Goal: Navigation & Orientation: Find specific page/section

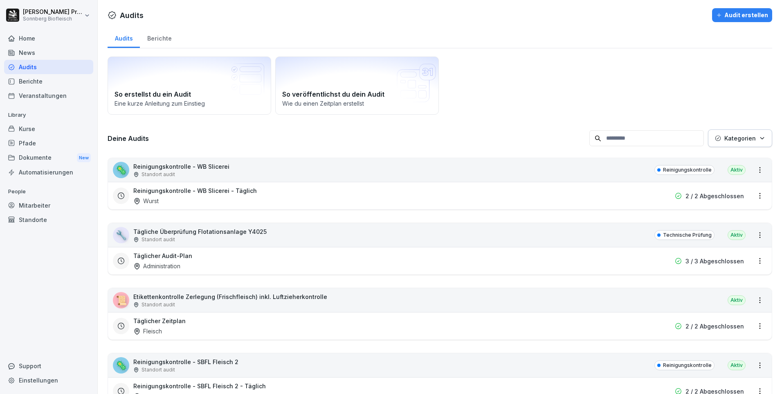
click at [29, 38] on div "Home" at bounding box center [48, 38] width 89 height 14
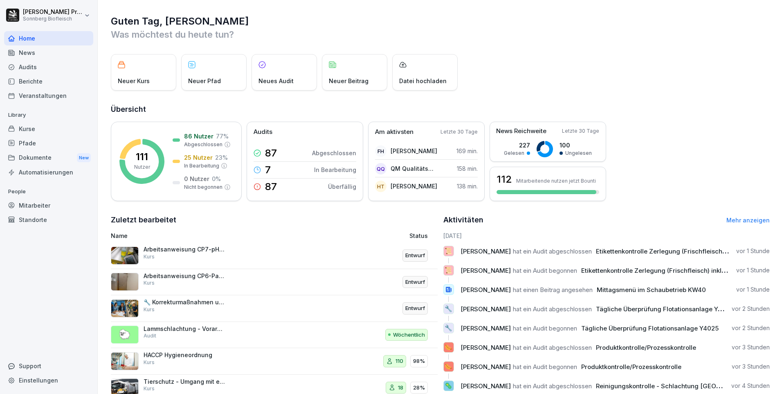
scroll to position [28, 0]
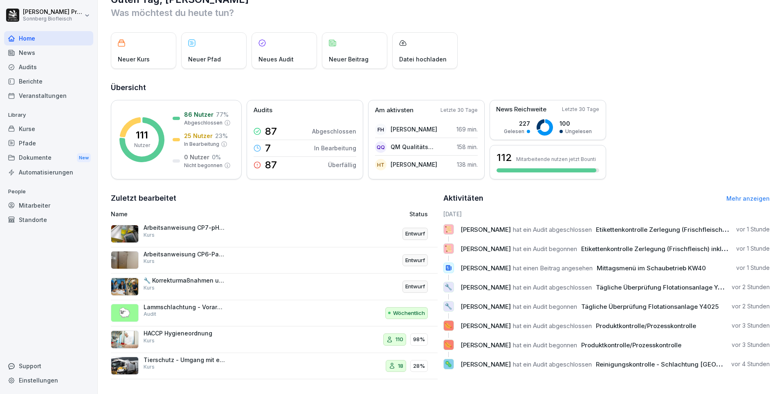
click at [51, 65] on div "Audits" at bounding box center [48, 67] width 89 height 14
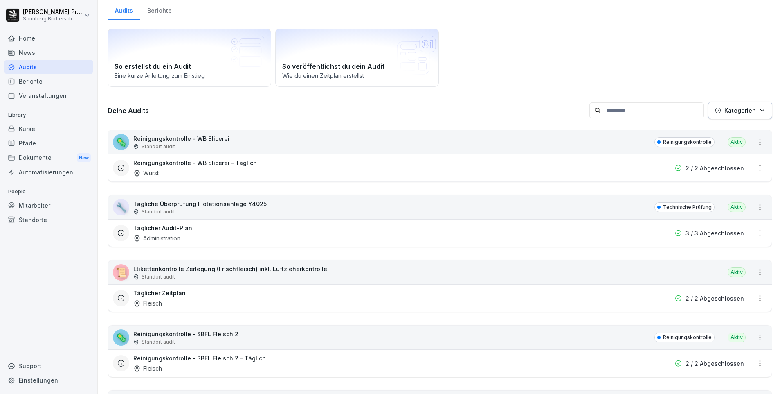
scroll to position [8, 0]
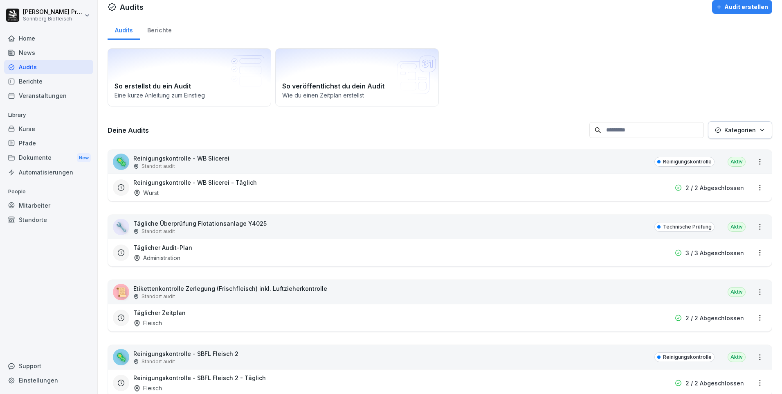
click at [351, 291] on div "📜 Etikettenkontrolle Zerlegung (Frischfleisch) inkl. Luftzieherkontrolle Stando…" at bounding box center [440, 292] width 664 height 24
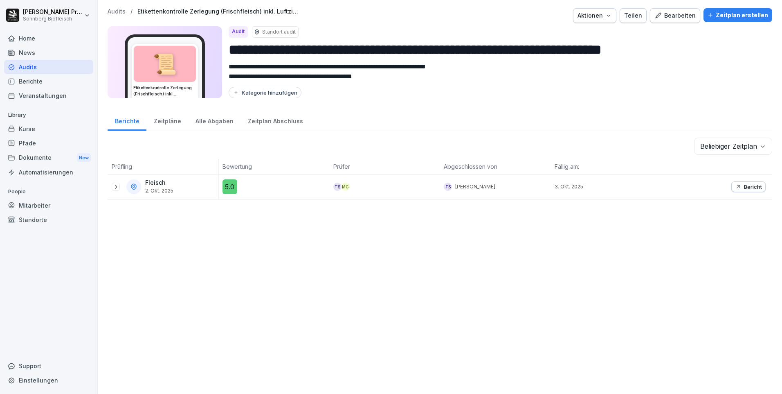
click at [115, 188] on icon at bounding box center [116, 186] width 7 height 7
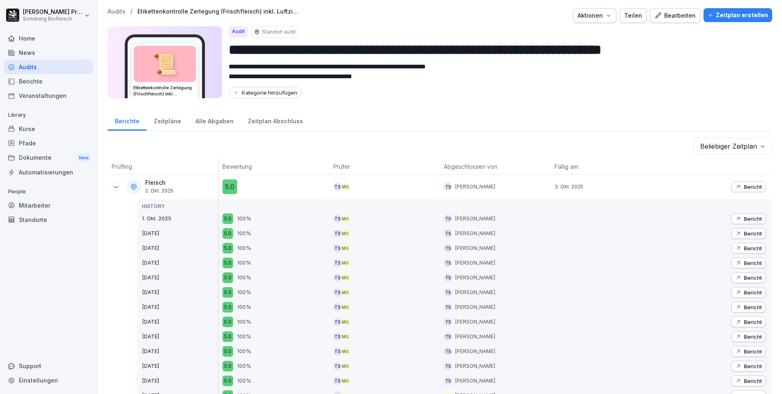
click at [746, 188] on p "Bericht" at bounding box center [753, 186] width 18 height 7
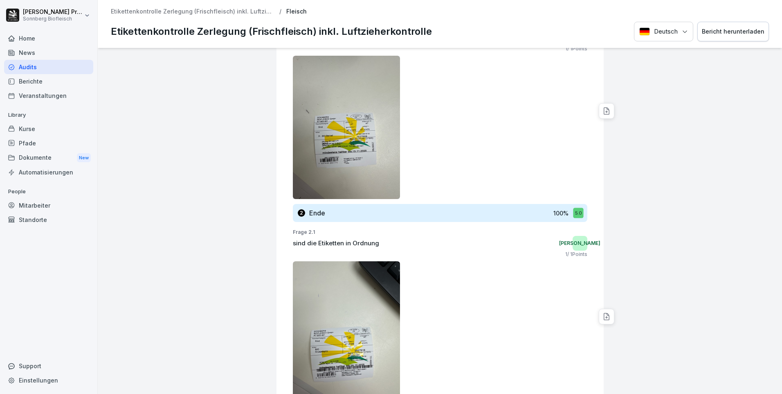
scroll to position [286, 0]
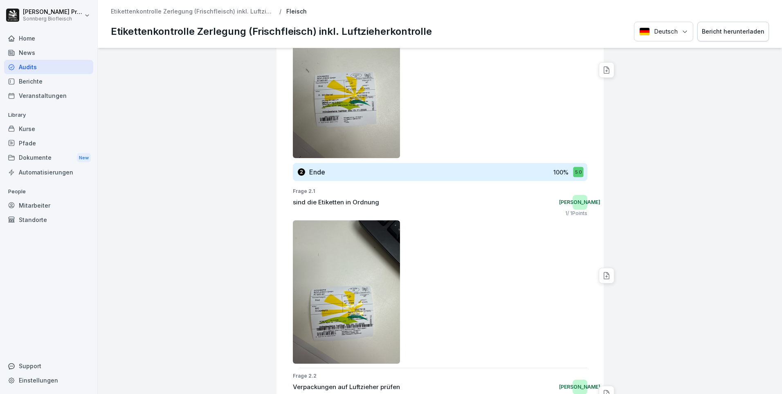
click at [370, 300] on img at bounding box center [347, 291] width 108 height 143
click at [603, 277] on icon at bounding box center [607, 275] width 8 height 8
click at [652, 239] on div at bounding box center [693, 100] width 171 height 679
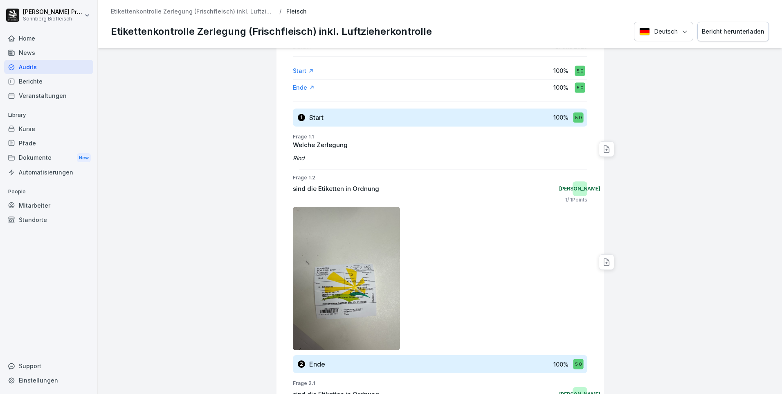
scroll to position [0, 0]
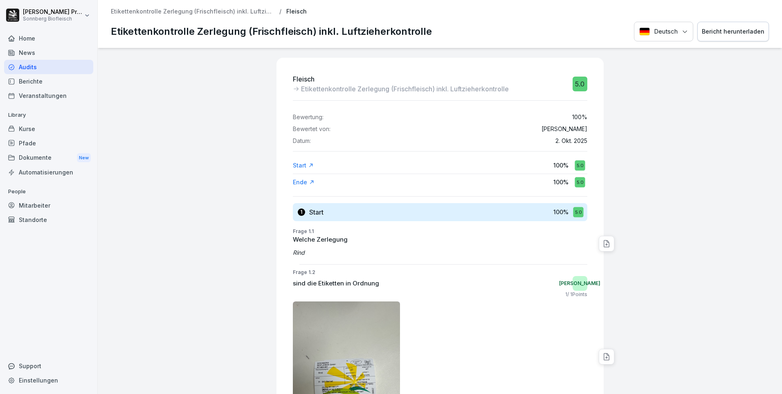
click at [62, 205] on div "Mitarbeiter" at bounding box center [48, 205] width 89 height 14
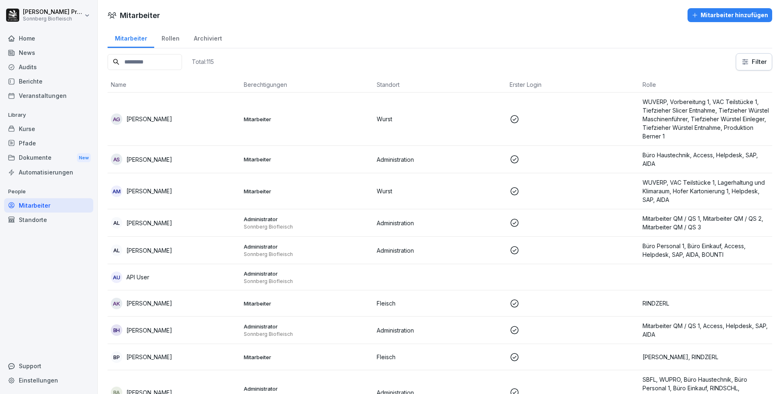
click at [53, 141] on div "Pfade" at bounding box center [48, 143] width 89 height 14
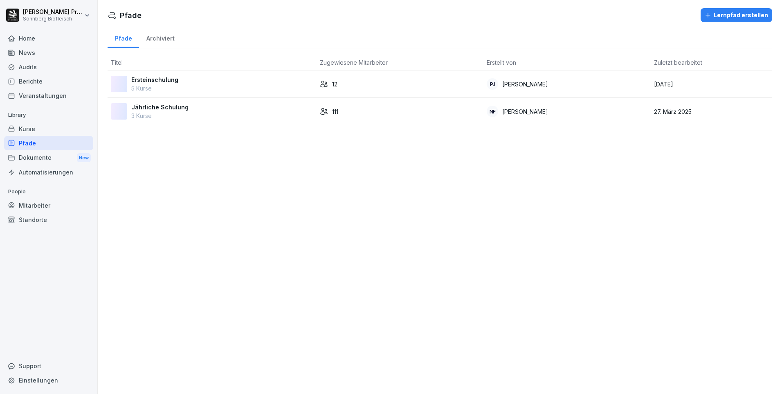
click at [55, 158] on div "Dokumente New" at bounding box center [48, 157] width 89 height 15
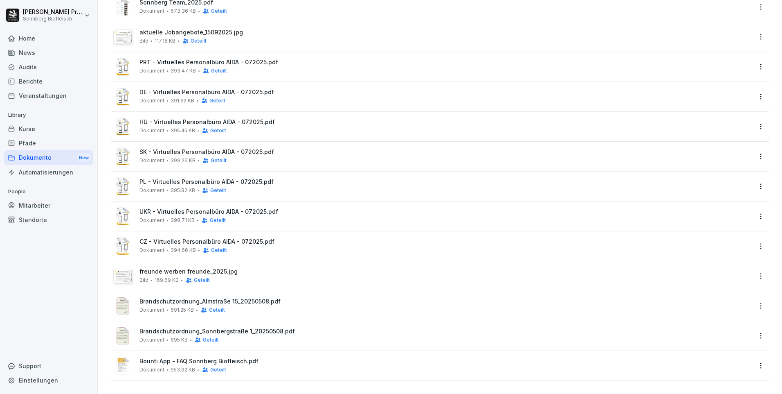
scroll to position [128, 0]
click at [124, 270] on img at bounding box center [123, 276] width 17 height 12
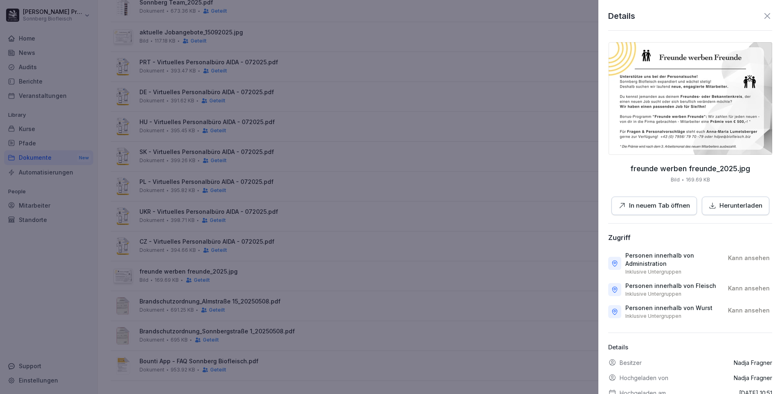
click at [77, 170] on div at bounding box center [391, 197] width 782 height 394
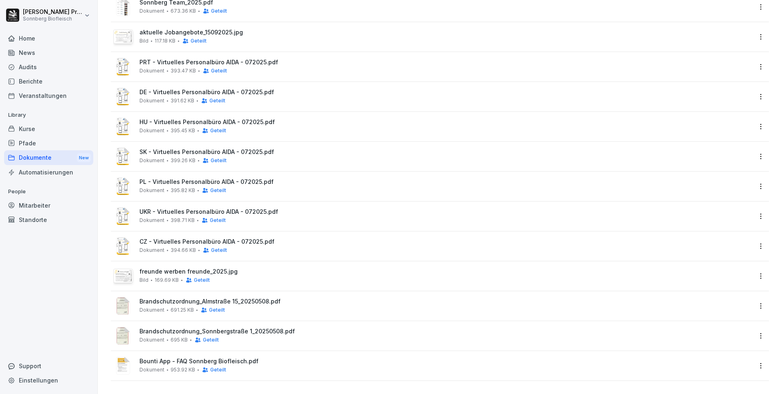
scroll to position [0, 0]
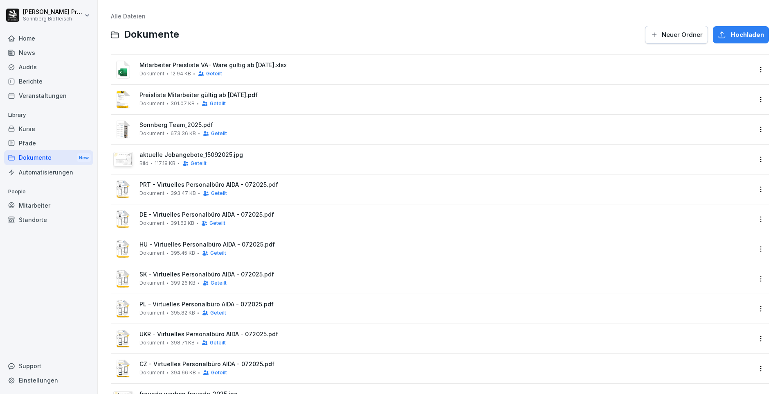
click at [64, 83] on div "Berichte" at bounding box center [48, 81] width 89 height 14
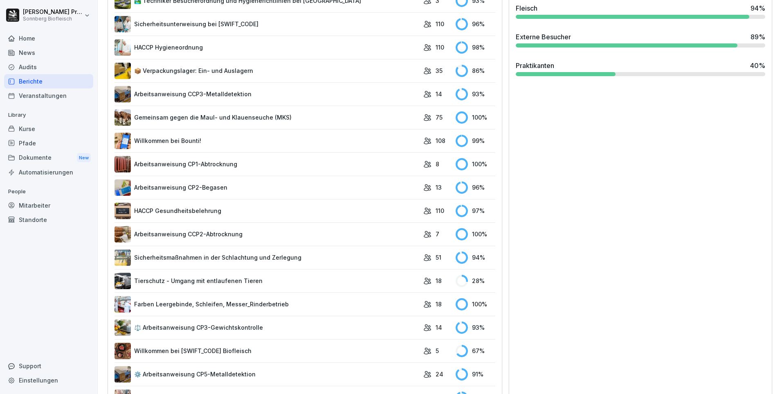
scroll to position [409, 0]
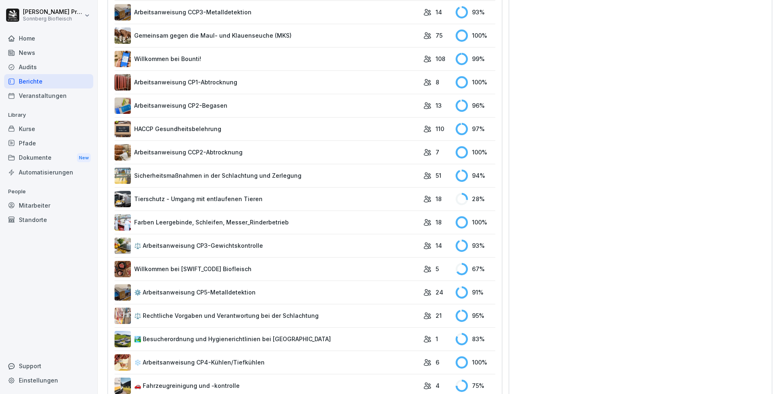
click at [275, 198] on link "Tierschutz - Umgang mit entlaufenen Tieren" at bounding box center [267, 199] width 305 height 16
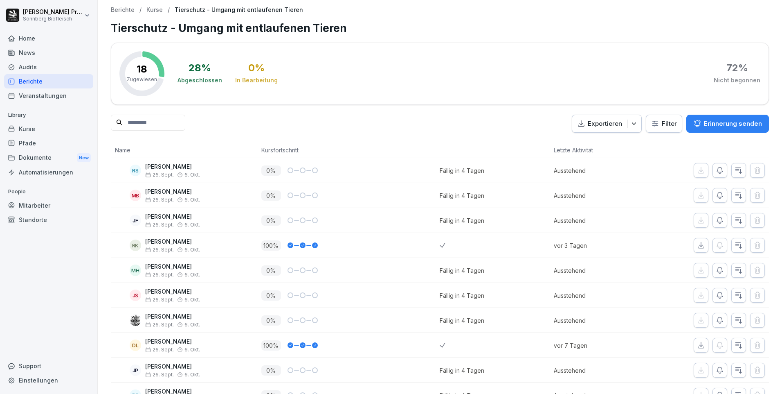
click at [63, 81] on div "Berichte" at bounding box center [48, 81] width 89 height 14
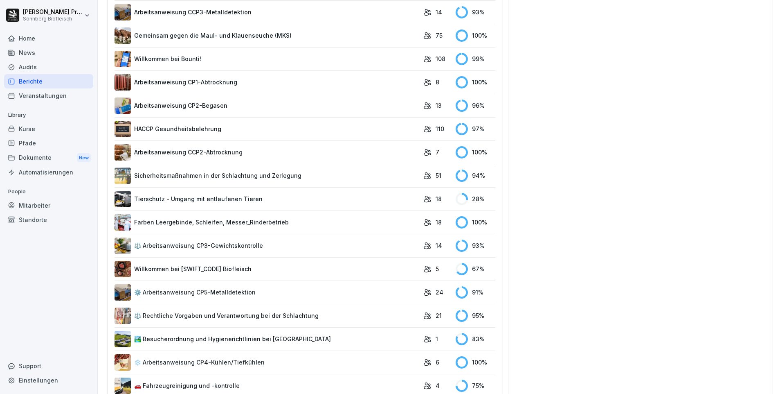
scroll to position [502, 0]
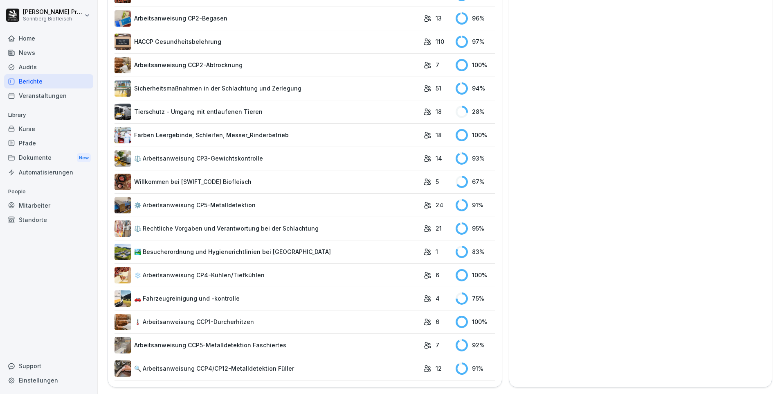
click at [123, 290] on img at bounding box center [123, 298] width 16 height 16
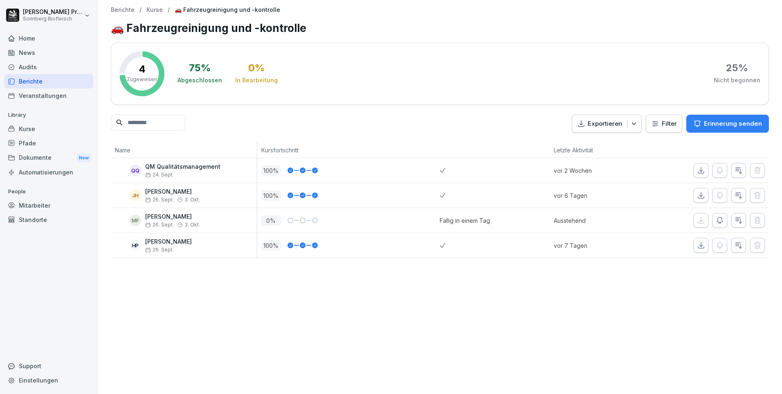
click at [174, 219] on p "[PERSON_NAME]" at bounding box center [172, 216] width 55 height 7
click at [51, 37] on div "Home" at bounding box center [48, 38] width 89 height 14
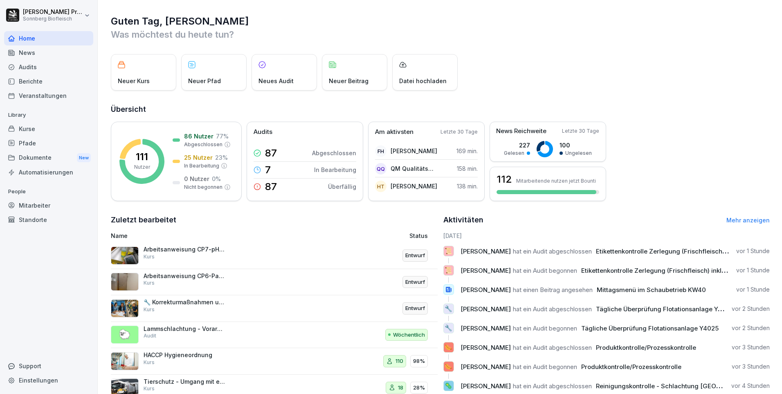
scroll to position [28, 0]
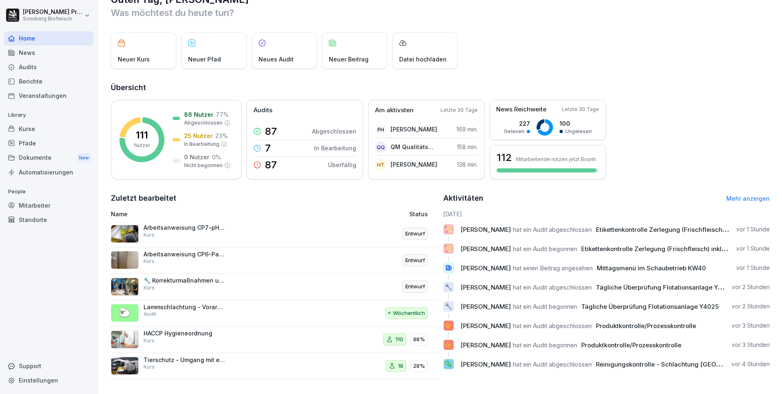
click at [741, 195] on link "Mehr anzeigen" at bounding box center [748, 198] width 43 height 7
